Goal: Check status: Check status

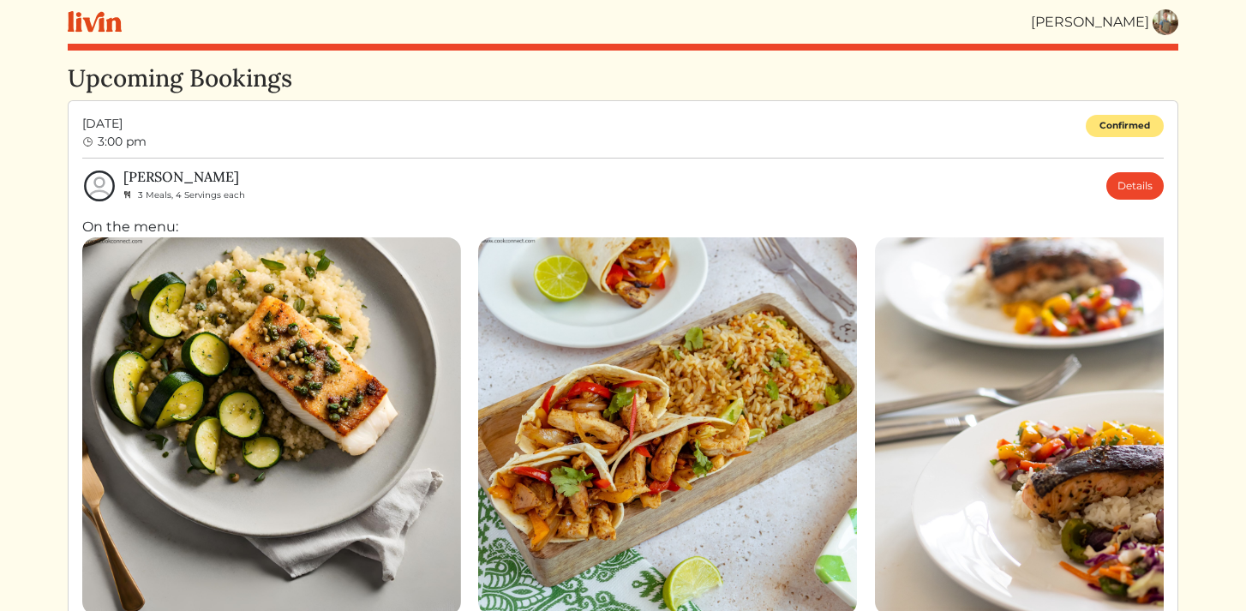
click at [1176, 22] on img at bounding box center [1166, 22] width 26 height 26
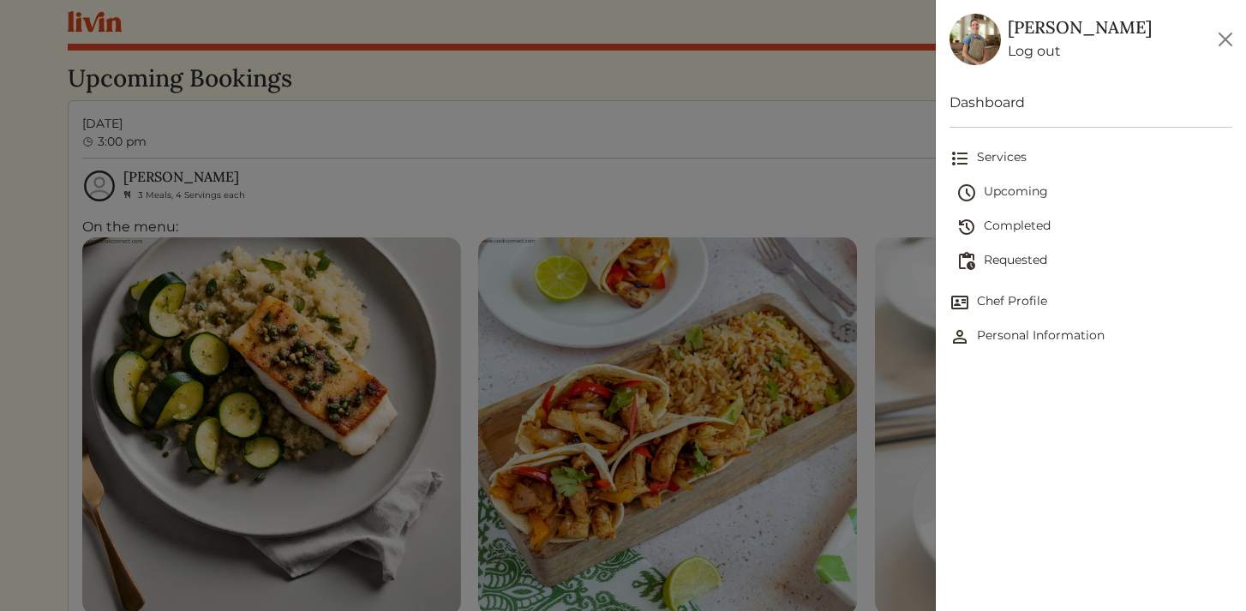
click at [1001, 267] on span "Requested" at bounding box center [1094, 261] width 277 height 21
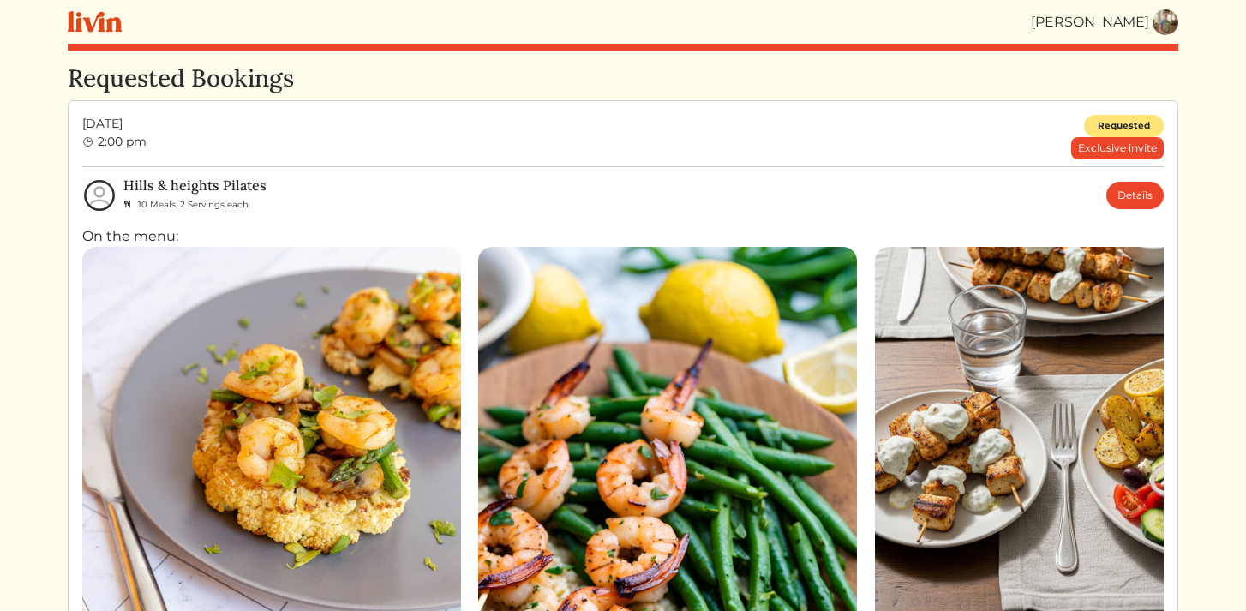
scroll to position [46, 0]
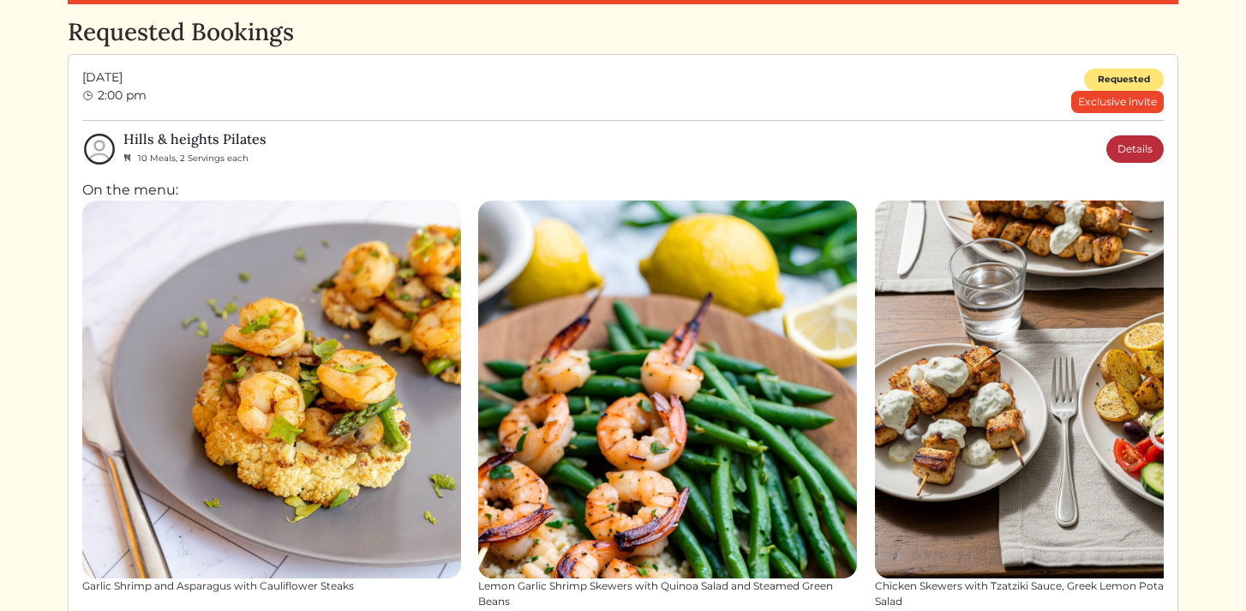
click at [1132, 140] on link "Details" at bounding box center [1134, 148] width 57 height 27
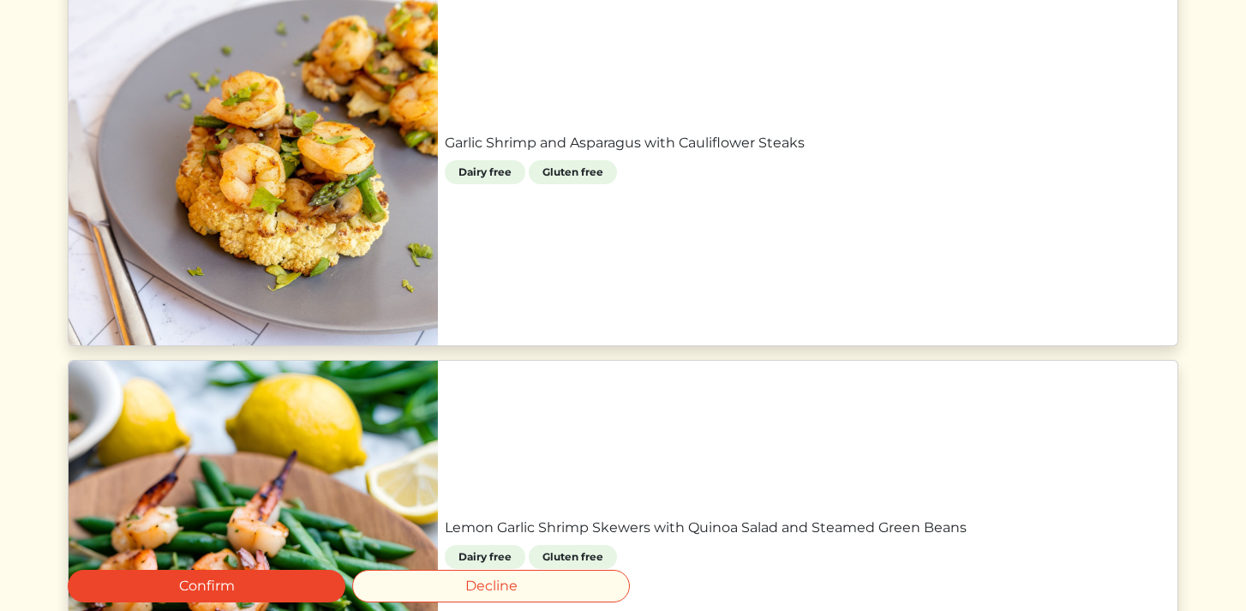
scroll to position [860, 0]
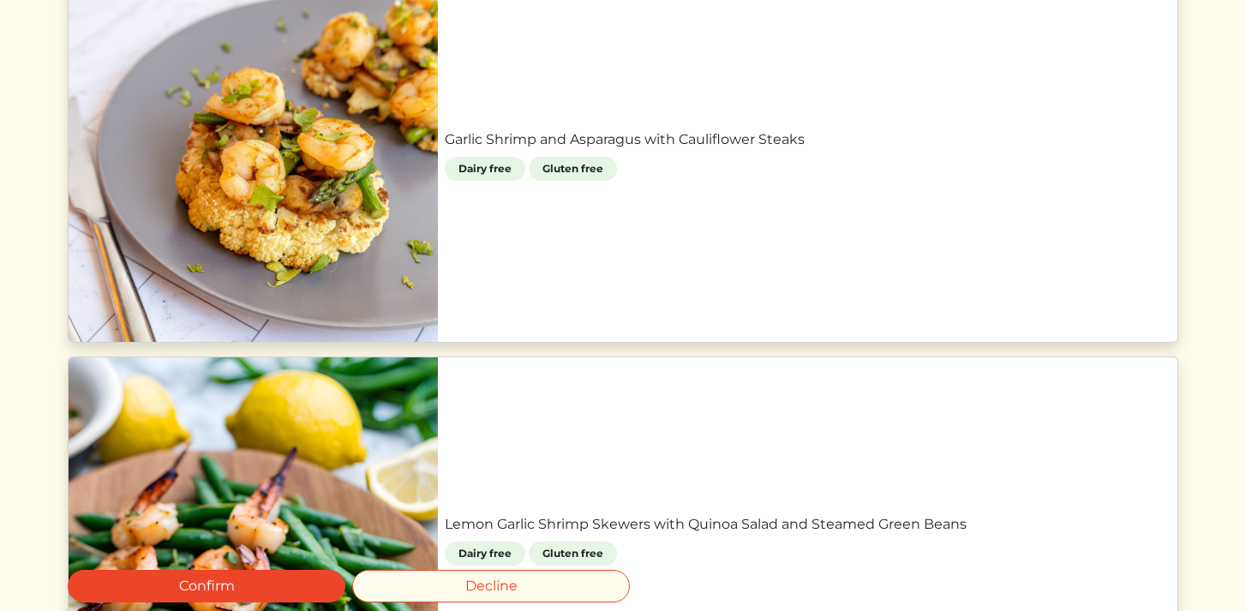
click at [647, 150] on link "Garlic Shrimp and Asparagus with Cauliflower Steaks" at bounding box center [808, 139] width 726 height 21
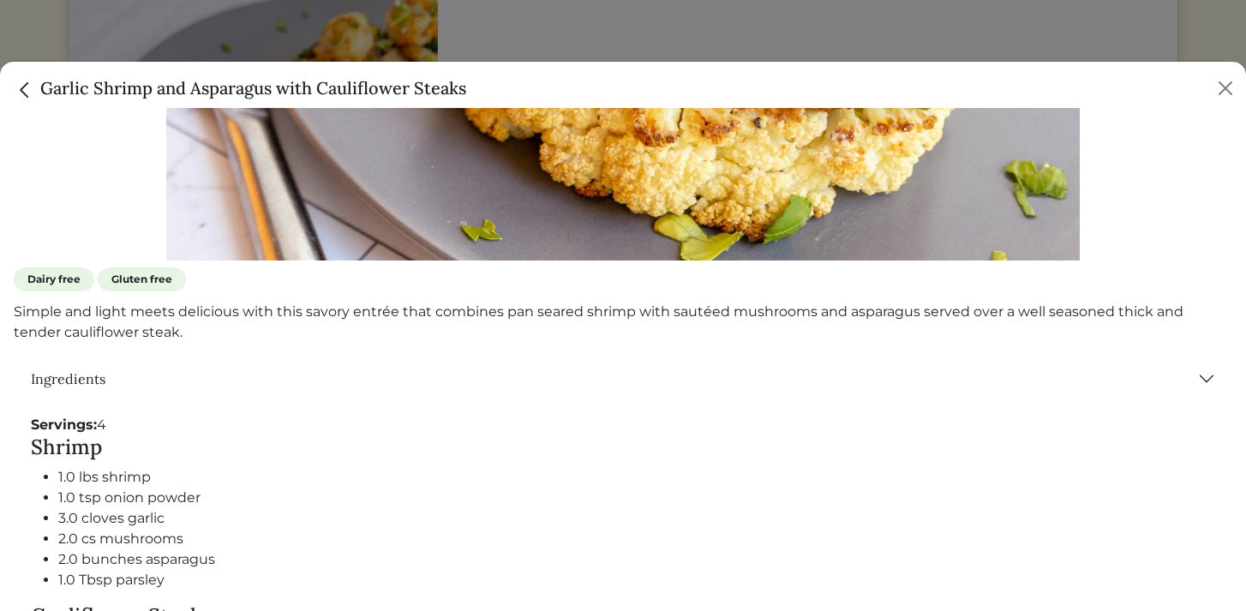
scroll to position [685, 0]
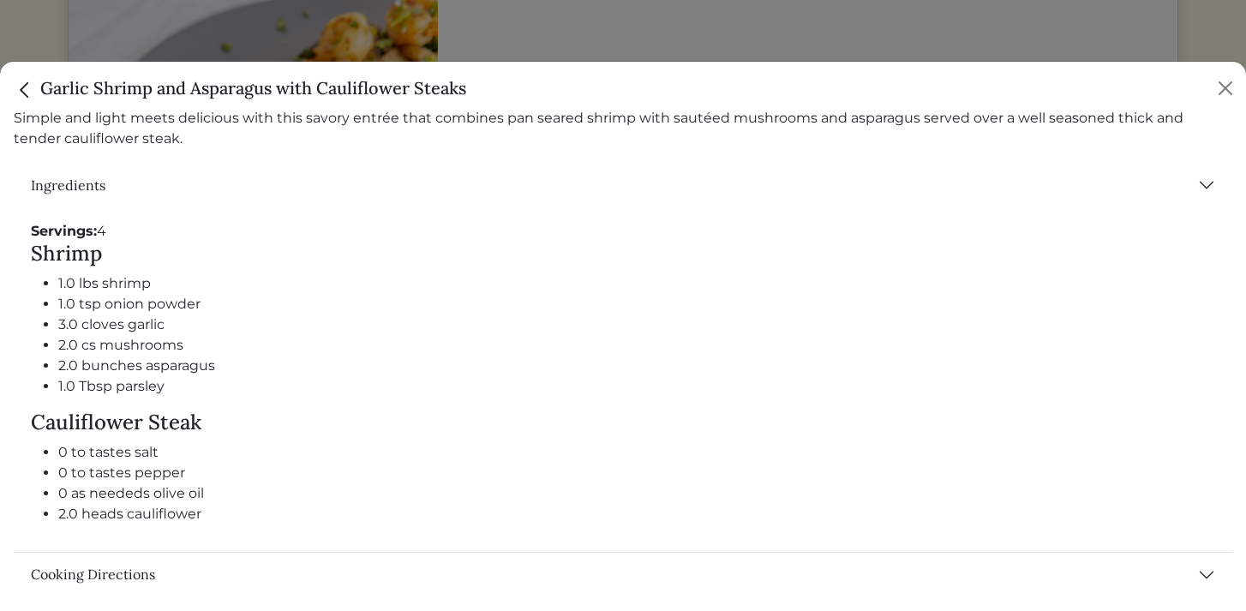
drag, startPoint x: 33, startPoint y: 233, endPoint x: 266, endPoint y: 530, distance: 376.6
click at [266, 530] on div "Servings: 4 Shrimp 1.0 lbs shrimp 1.0 tsp onion powder 3.0 cloves garlic 2.0 cs…" at bounding box center [623, 379] width 1219 height 344
copy div "Servings: 4 Shrimp 1.0 lbs shrimp 1.0 tsp onion powder 3.0 cloves garlic 2.0 cs…"
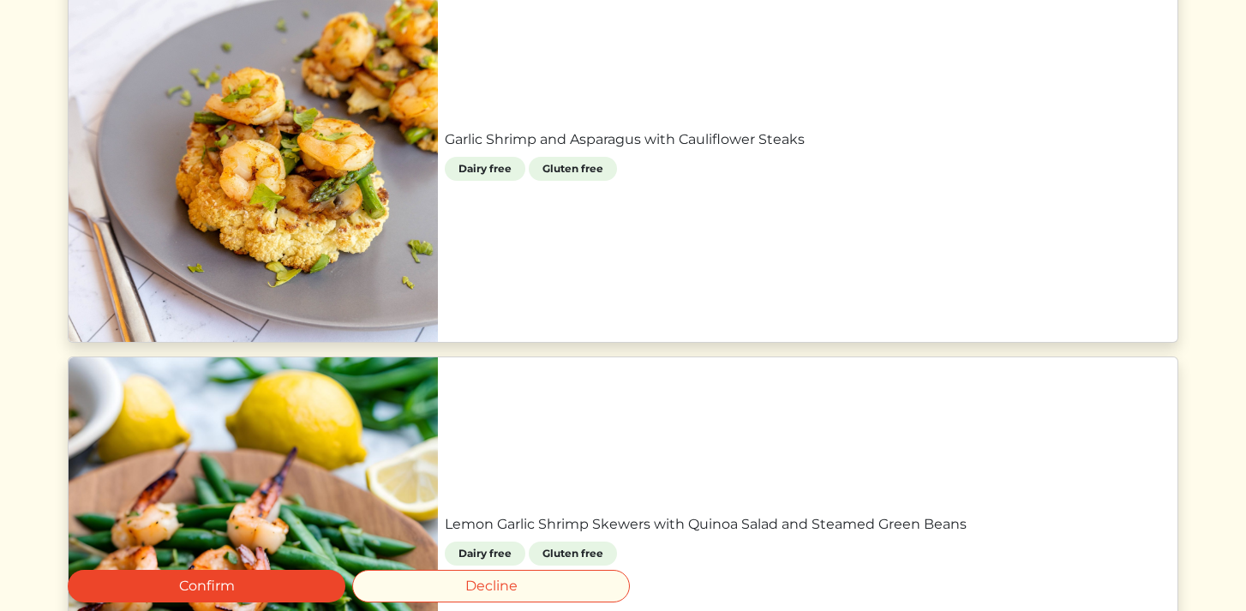
click at [640, 44] on div at bounding box center [623, 305] width 1246 height 611
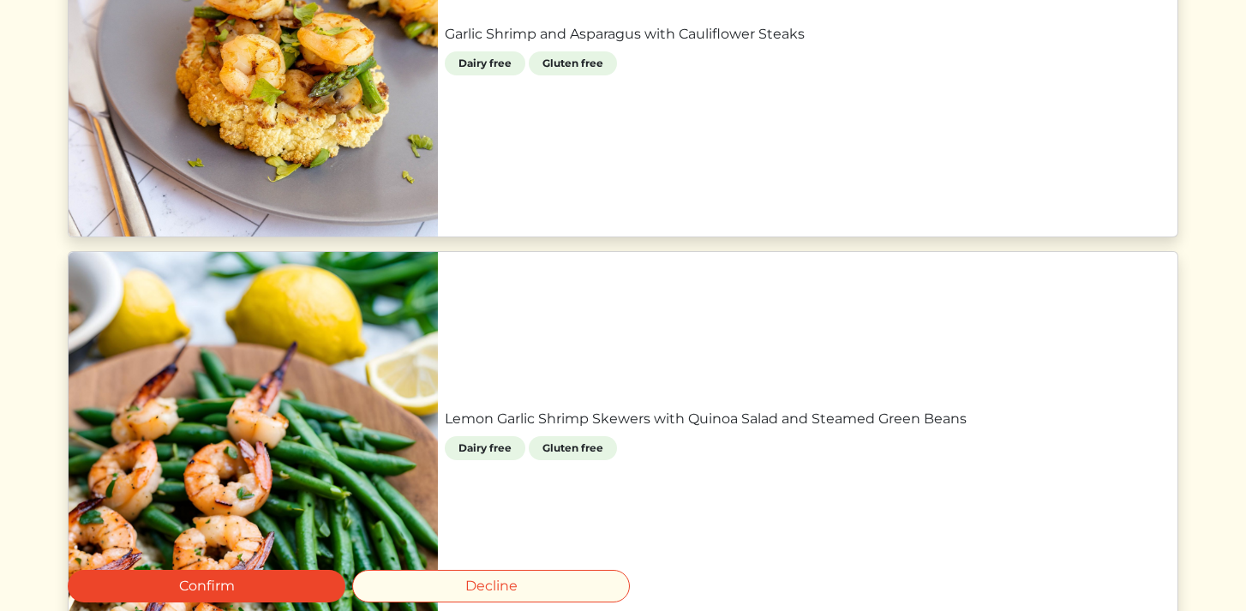
scroll to position [940, 0]
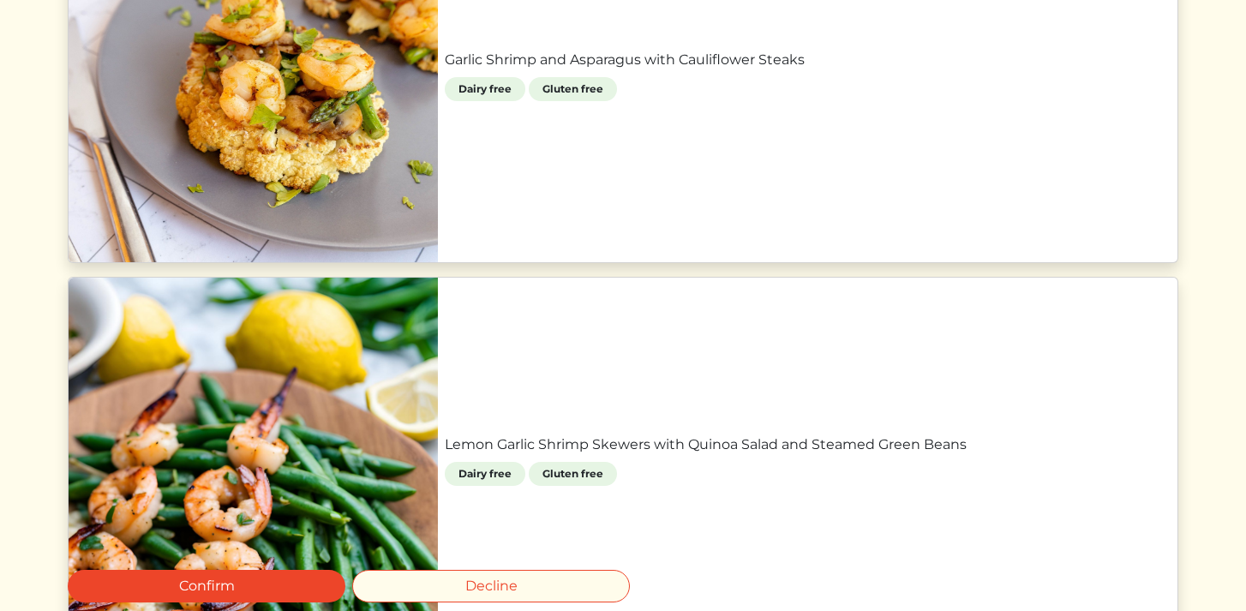
click at [526, 434] on link "Lemon Garlic Shrimp Skewers with Quinoa Salad and Steamed Green Beans" at bounding box center [808, 444] width 726 height 21
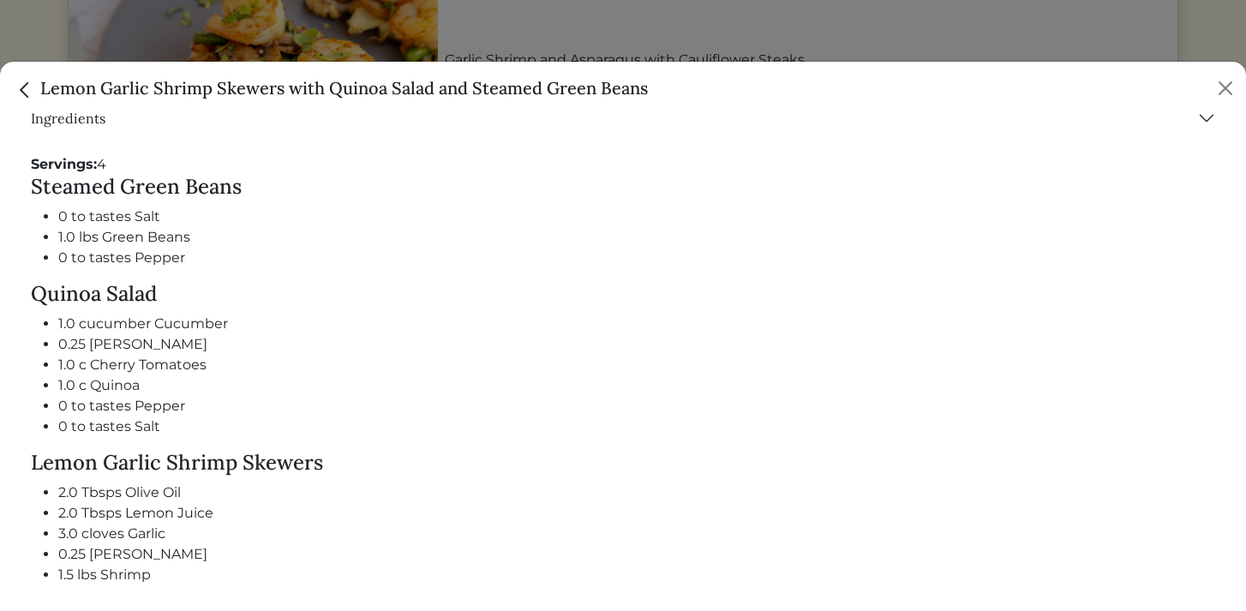
scroll to position [791, 0]
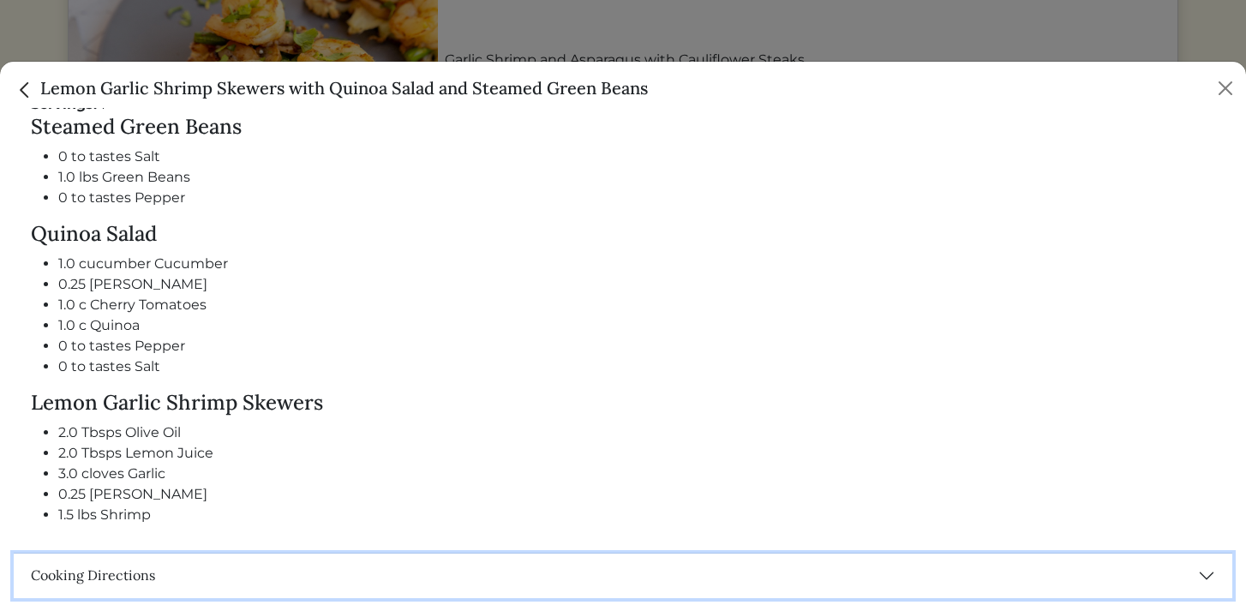
click at [1009, 566] on button "Cooking Directions" at bounding box center [623, 576] width 1219 height 45
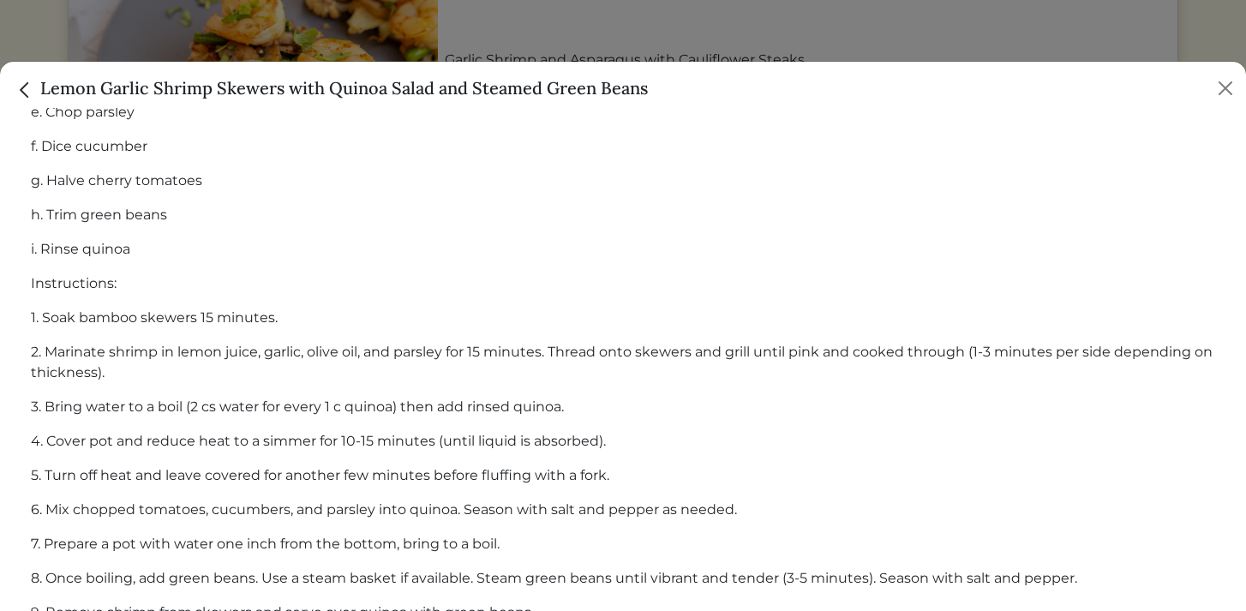
scroll to position [1655, 0]
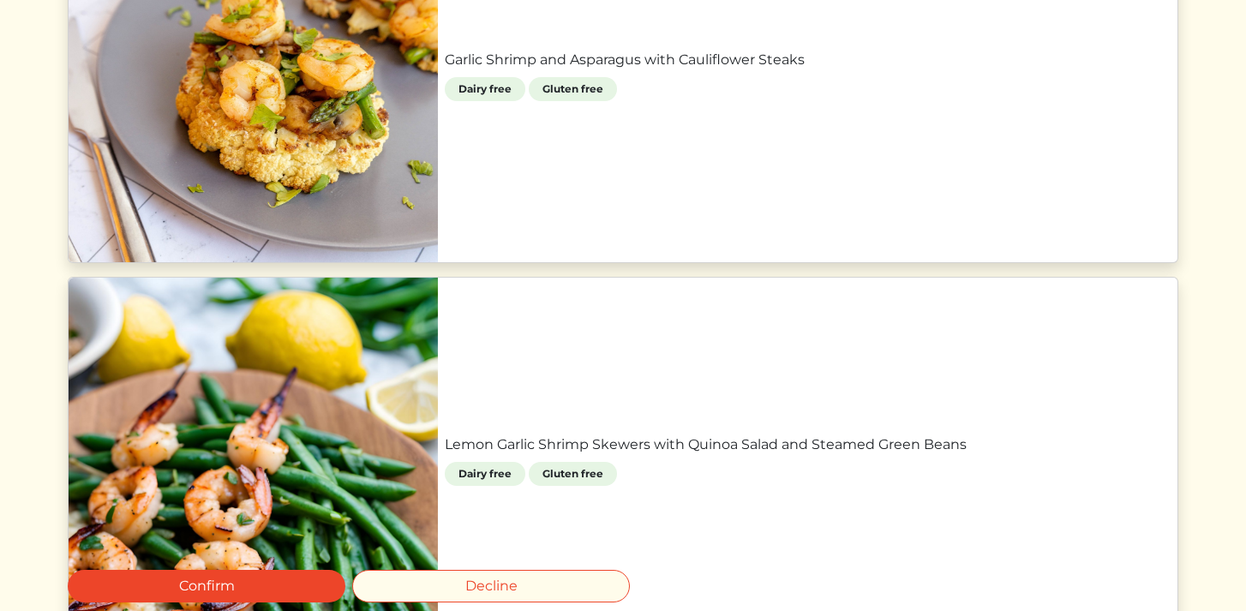
click at [668, 41] on div at bounding box center [623, 305] width 1246 height 611
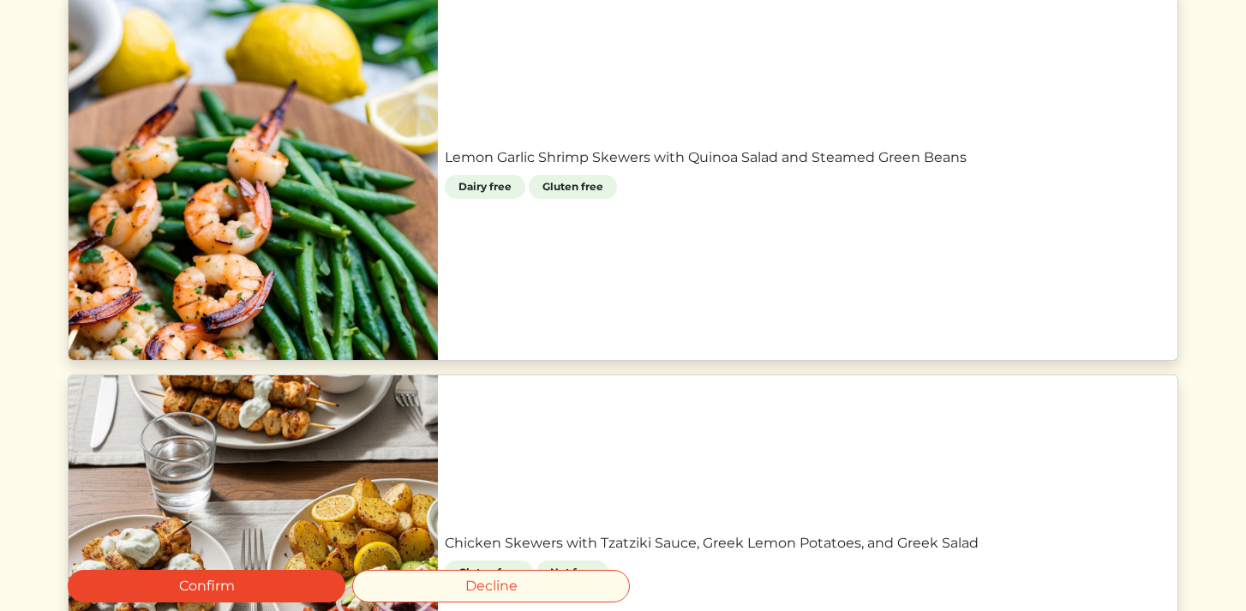
scroll to position [1229, 0]
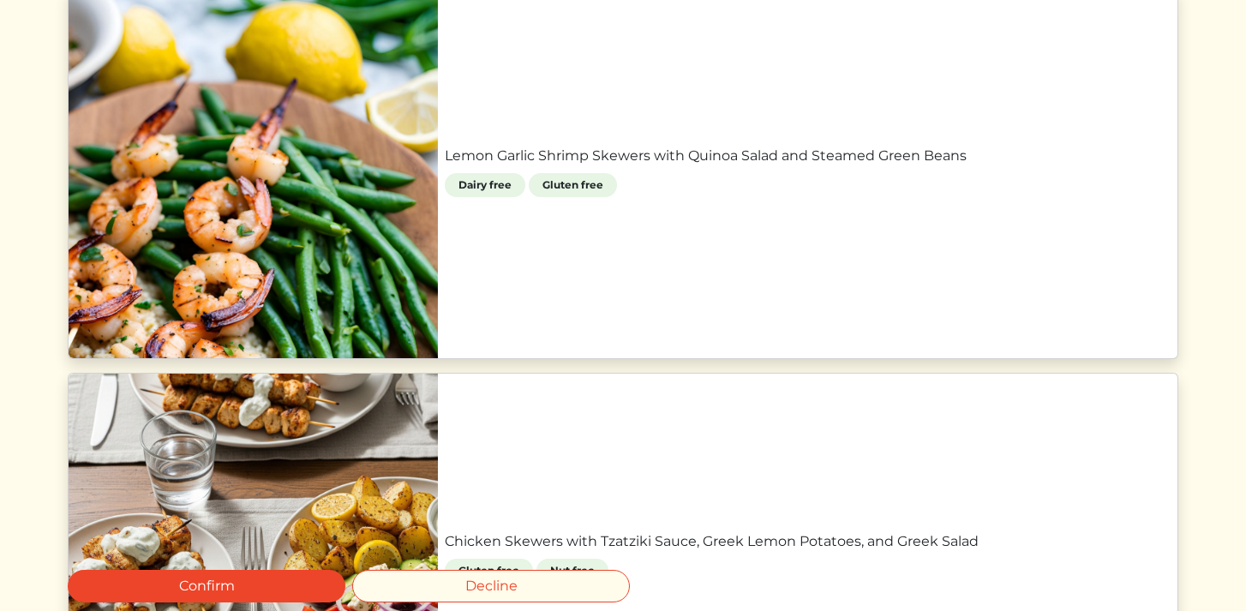
click at [693, 165] on link "Lemon Garlic Shrimp Skewers with Quinoa Salad and Steamed Green Beans" at bounding box center [808, 156] width 726 height 21
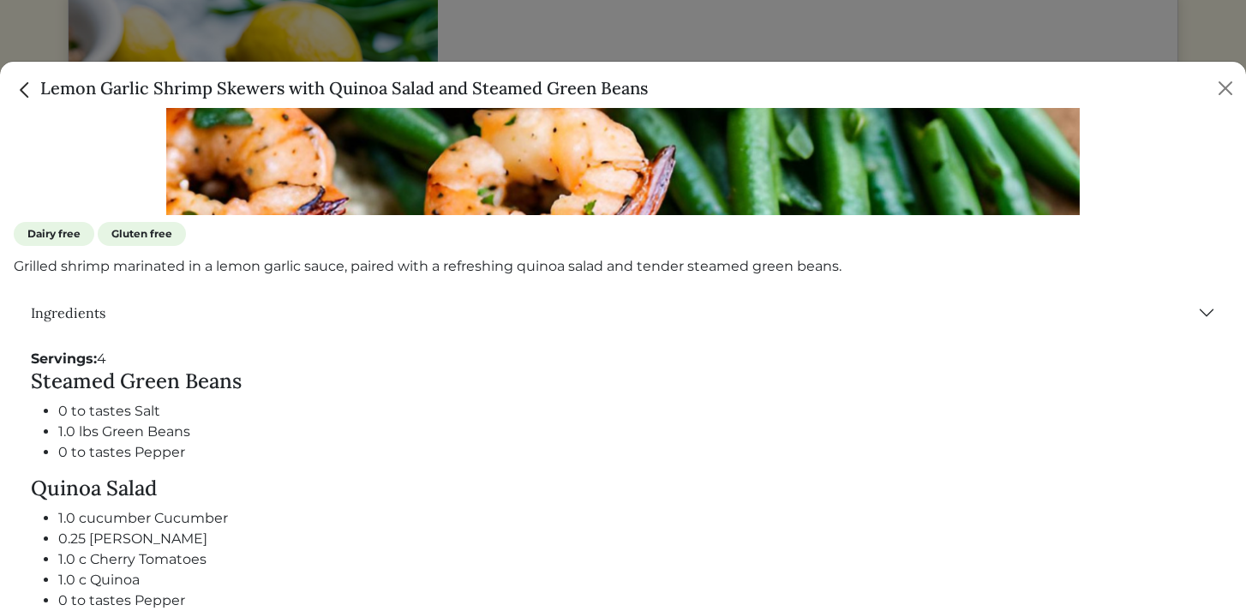
scroll to position [445, 0]
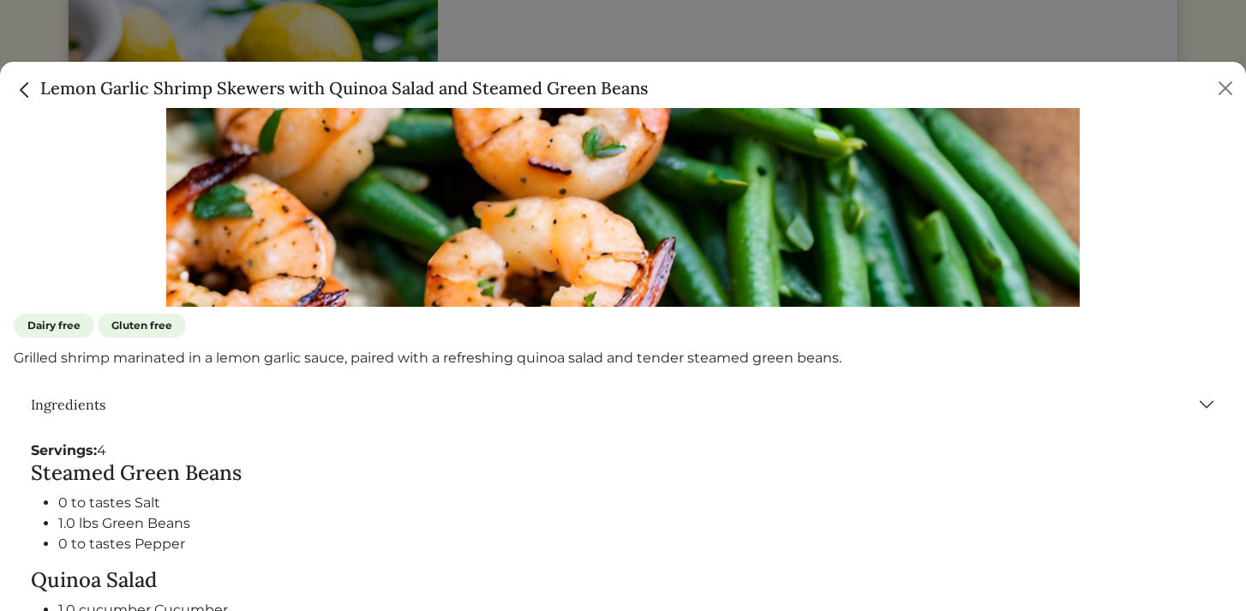
drag, startPoint x: 273, startPoint y: 512, endPoint x: 36, endPoint y: 446, distance: 246.4
copy div "ervings: 4 Steamed Green Beans 0 to tastes Salt 1.0 lbs Green Beans 0 to tastes…"
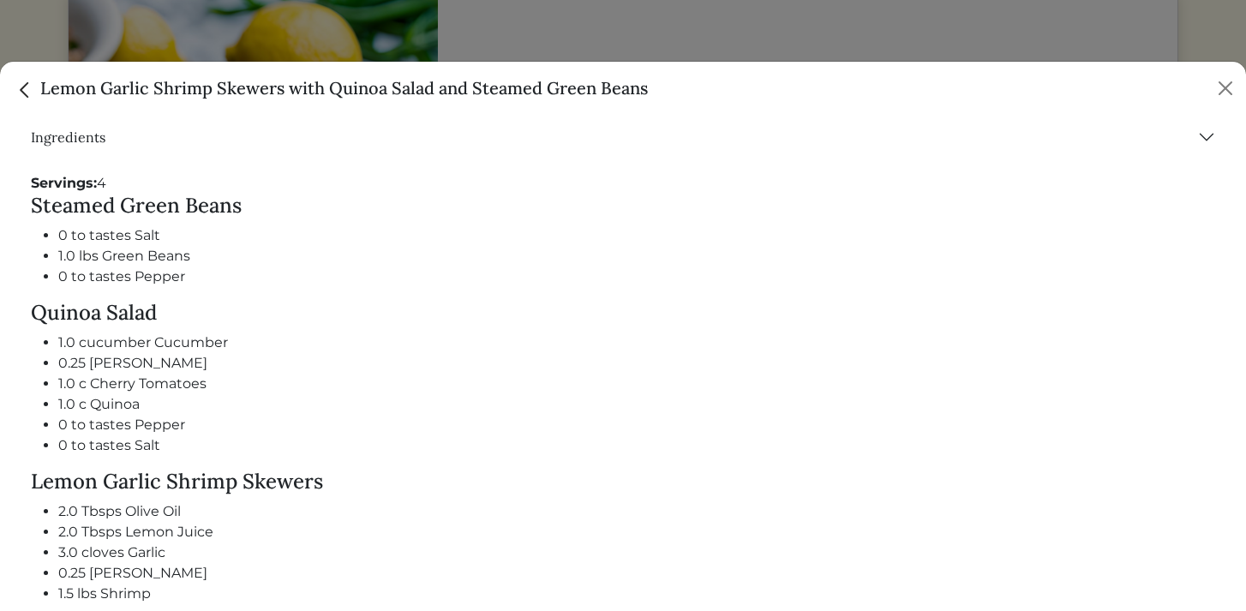
scroll to position [791, 0]
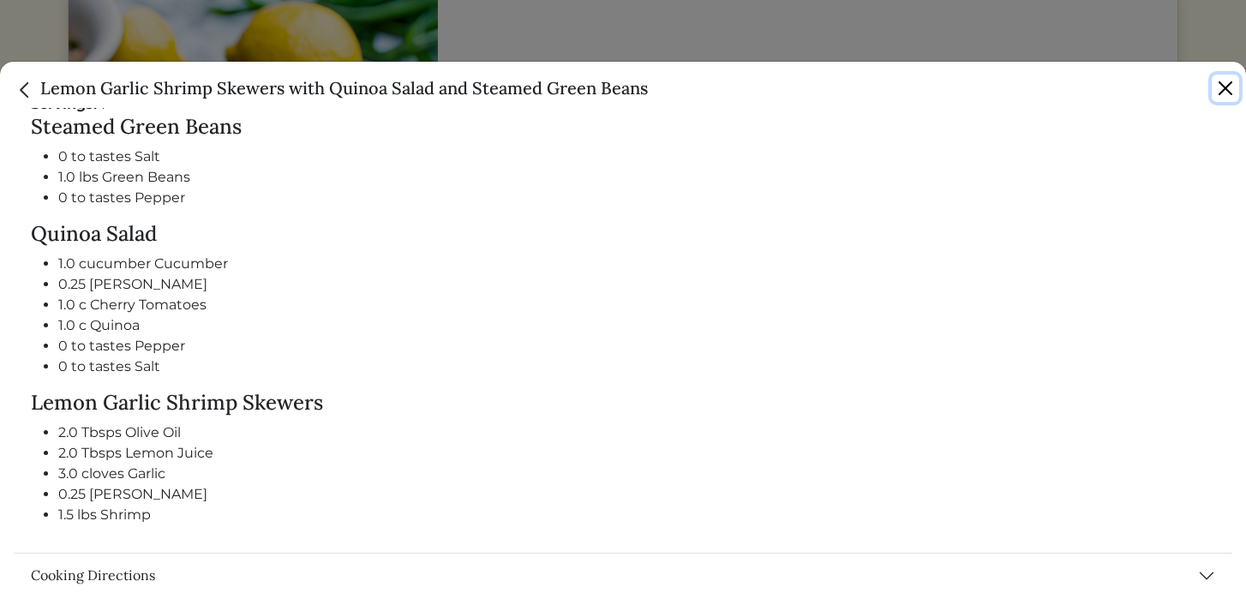
click at [1224, 79] on button "Close" at bounding box center [1225, 88] width 27 height 27
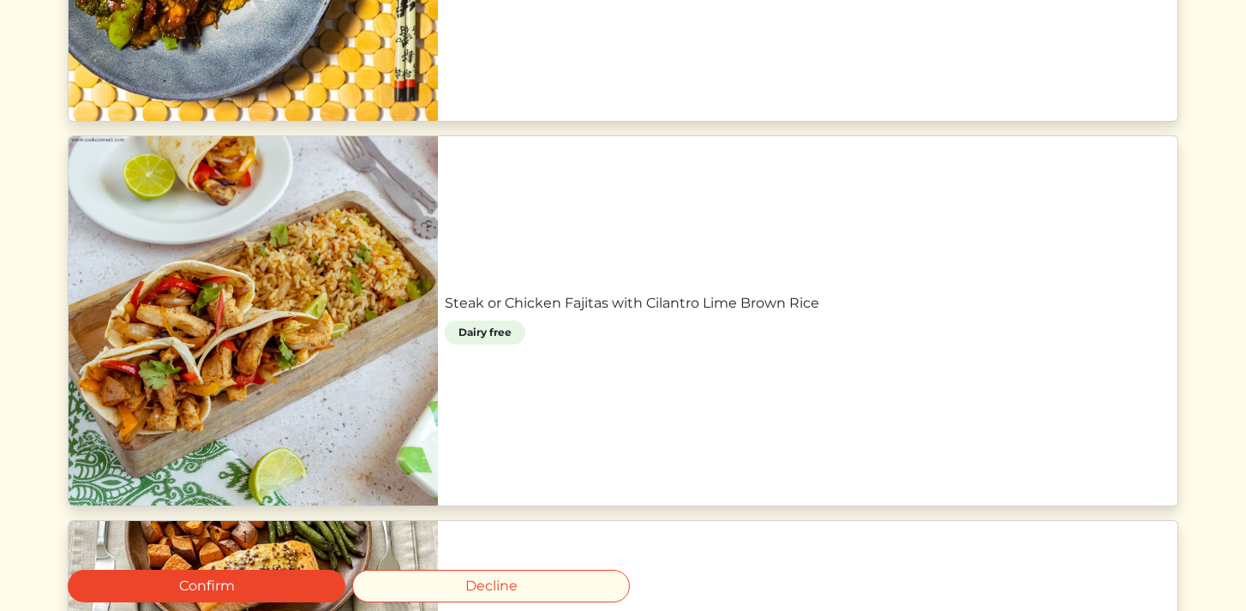
scroll to position [2214, 0]
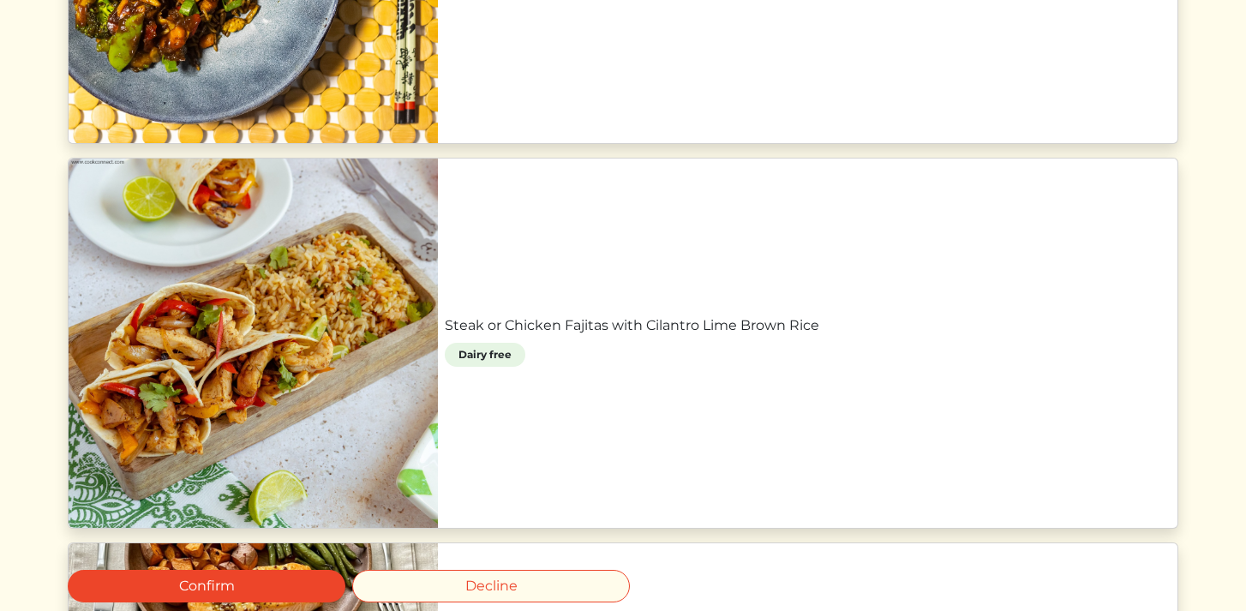
click at [707, 321] on link "Steak or Chicken Fajitas with Cilantro Lime Brown Rice" at bounding box center [808, 325] width 726 height 21
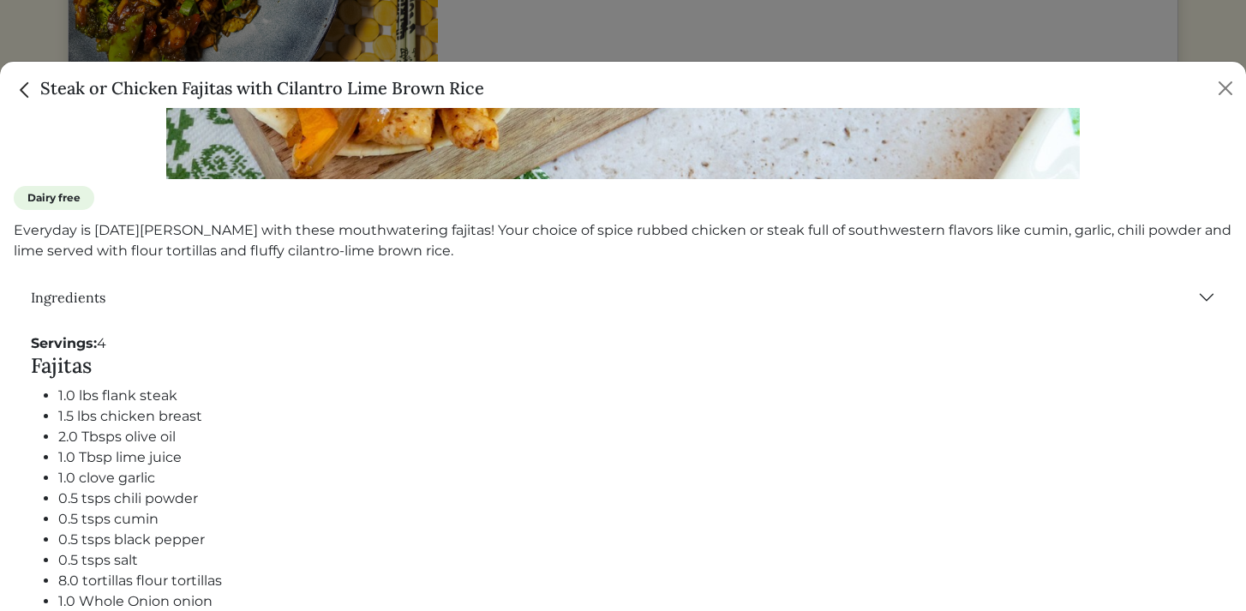
scroll to position [0, 0]
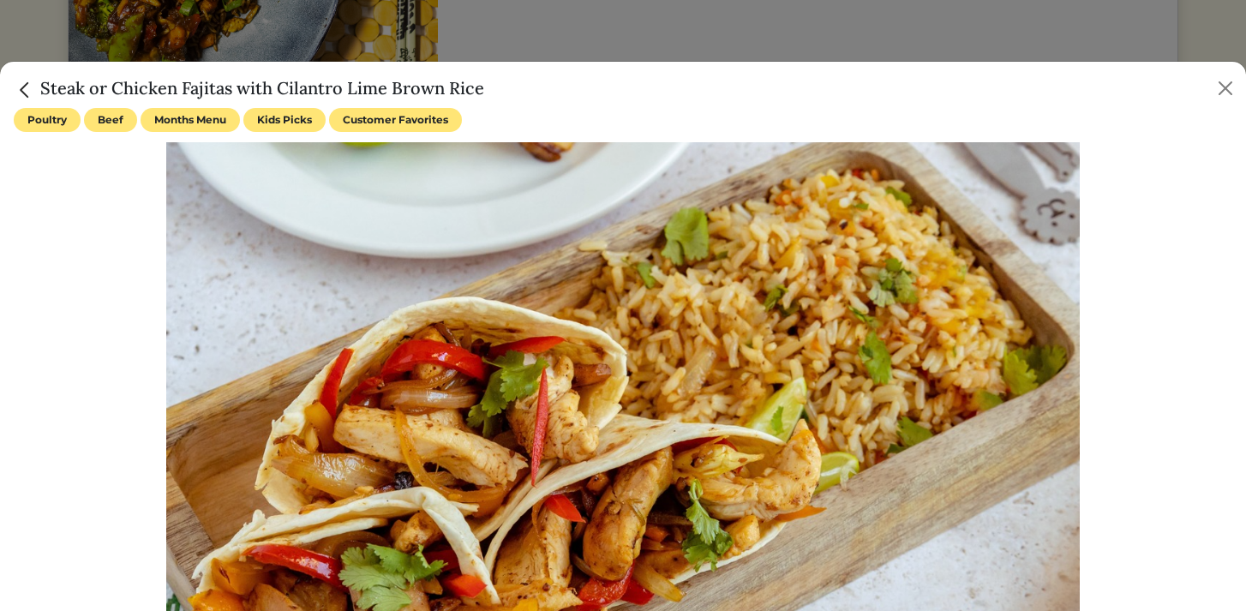
click at [820, 51] on div at bounding box center [623, 305] width 1246 height 611
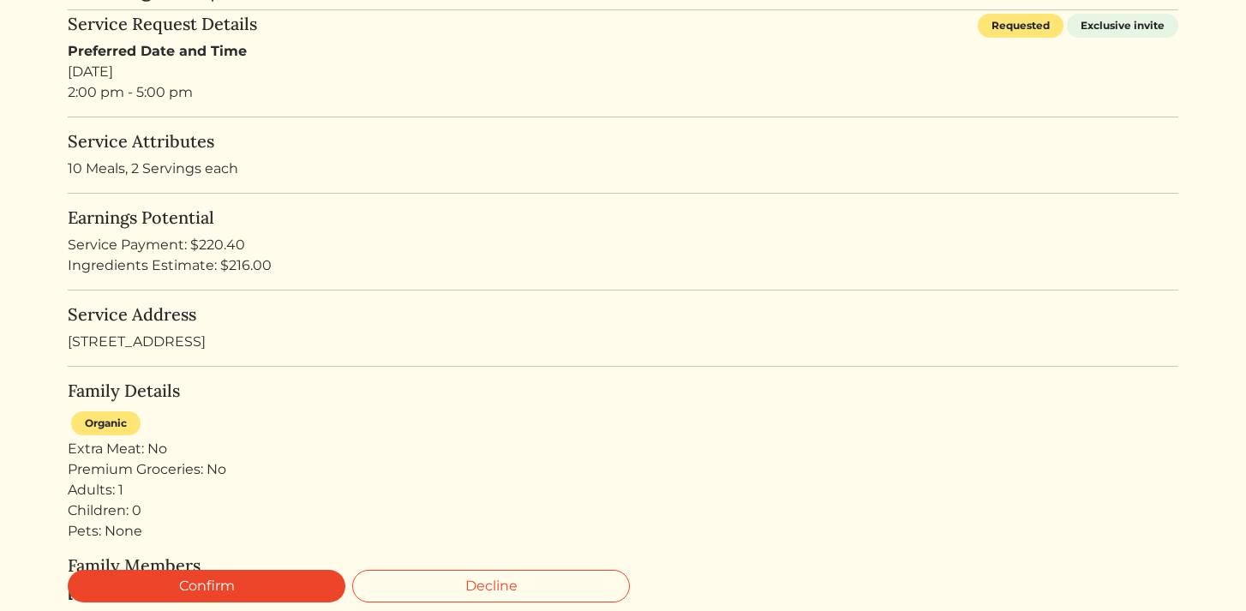
scroll to position [171, 0]
